Goal: Check status: Check status

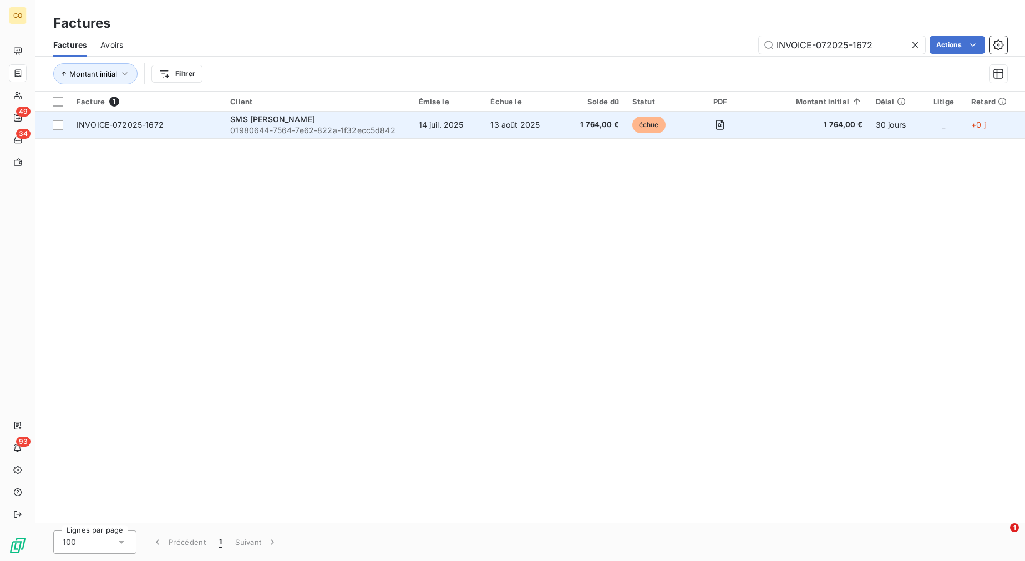
click at [135, 129] on span "INVOICE-072025-1672" at bounding box center [120, 124] width 87 height 9
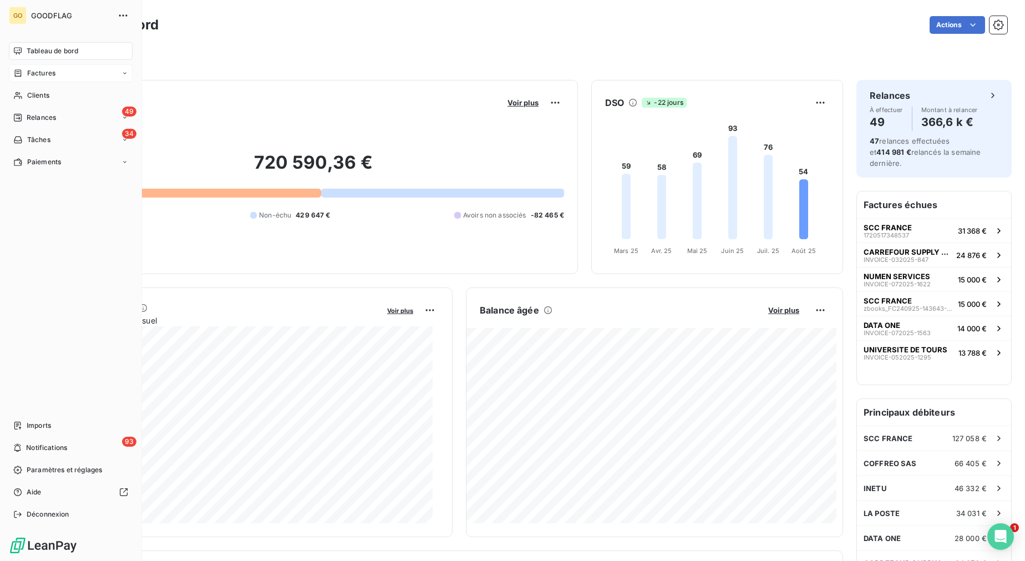
click at [60, 72] on div "Factures" at bounding box center [71, 73] width 124 height 18
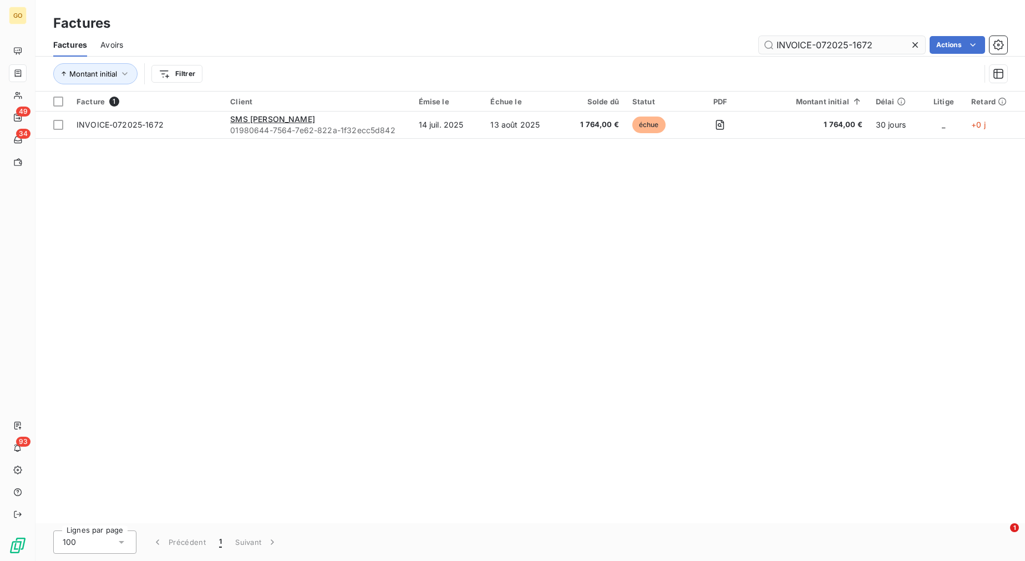
click at [843, 47] on input "INVOICE-072025-1672" at bounding box center [842, 45] width 166 height 18
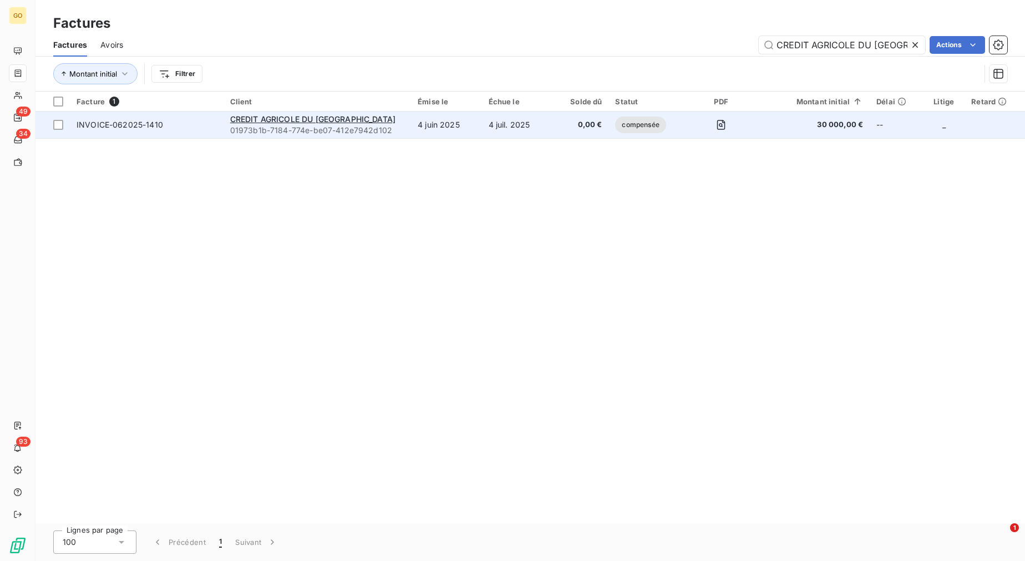
type input "CREDIT AGRICOLE DU [GEOGRAPHIC_DATA]"
click at [161, 123] on span "INVOICE-062025-1410" at bounding box center [120, 124] width 87 height 9
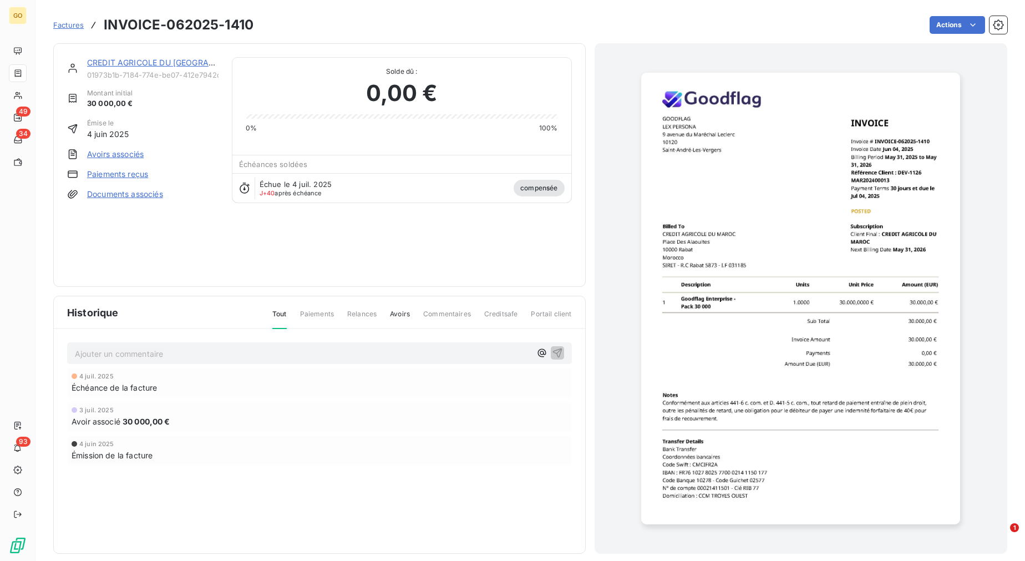
click at [201, 27] on h3 "INVOICE-062025-1410" at bounding box center [179, 25] width 150 height 20
drag, startPoint x: 262, startPoint y: 23, endPoint x: 104, endPoint y: 26, distance: 158.1
click at [104, 26] on div "Factures INVOICE-062025-1410 Actions" at bounding box center [530, 24] width 954 height 23
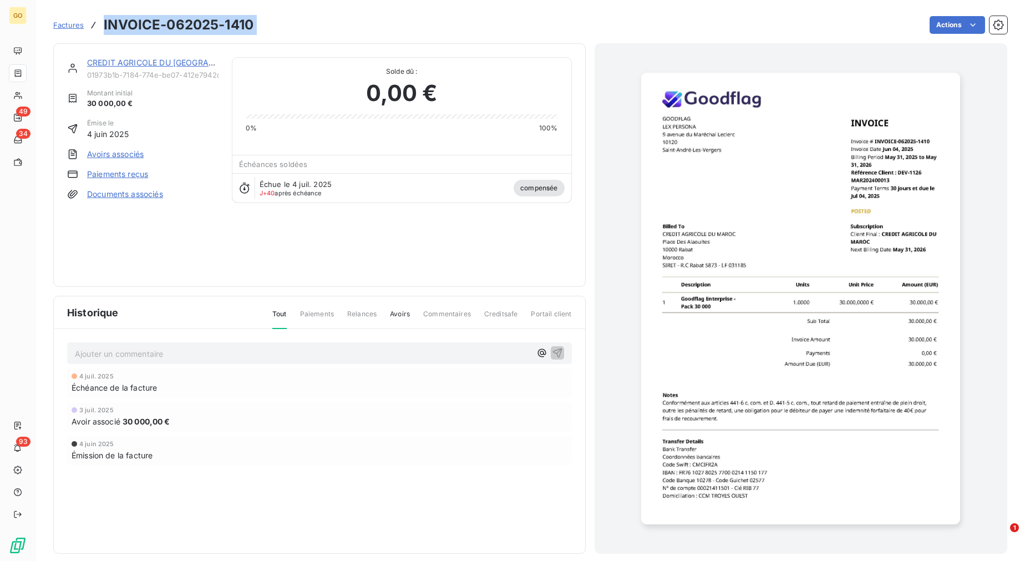
copy section "INVOICE-062025-1410 Actions"
click at [478, 48] on div "CREDIT AGRICOLE DU MAROC 01973b1b-7184-774e-be07-412e7942d102 Montant initial 3…" at bounding box center [319, 165] width 533 height 244
click at [289, 19] on div "Actions" at bounding box center [637, 25] width 741 height 18
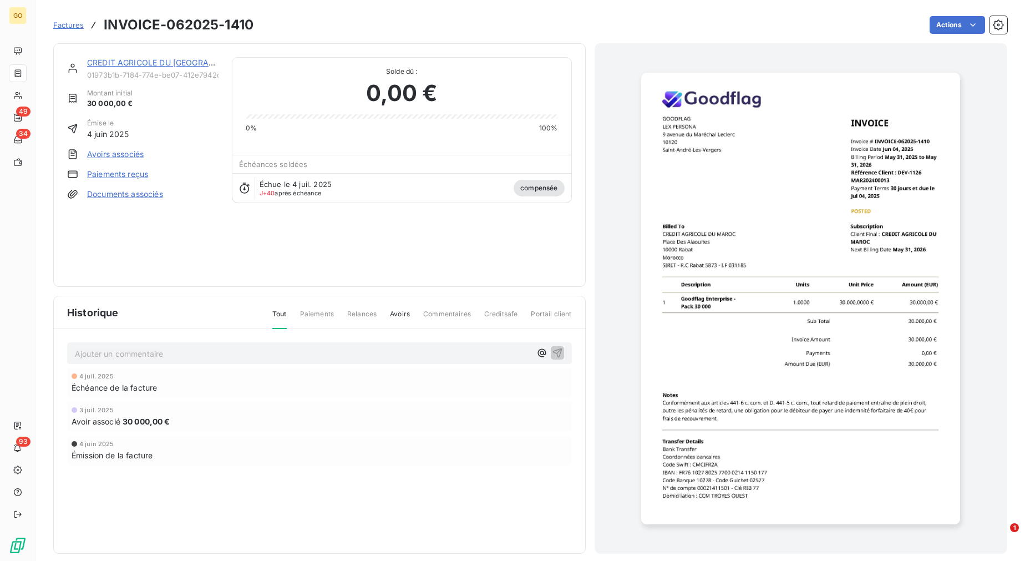
drag, startPoint x: 289, startPoint y: 19, endPoint x: 110, endPoint y: 19, distance: 179.2
click at [158, 17] on h3 "INVOICE-062025-1410" at bounding box center [179, 25] width 150 height 20
drag, startPoint x: 104, startPoint y: 24, endPoint x: 362, endPoint y: 14, distance: 258.2
click at [362, 14] on div "Factures INVOICE-062025-1410 Actions" at bounding box center [530, 24] width 954 height 23
copy section "INVOICE-062025-1410 Actions"
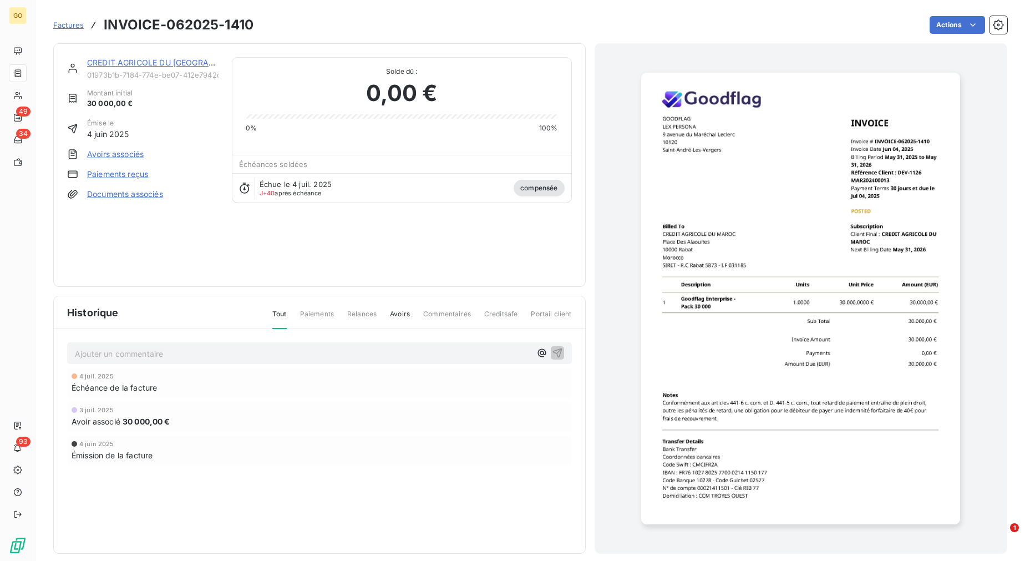
drag, startPoint x: 495, startPoint y: 60, endPoint x: 513, endPoint y: 62, distance: 18.3
click at [495, 60] on div "Solde dû : 0,00 € 0% 100%" at bounding box center [402, 95] width 312 height 75
drag, startPoint x: 265, startPoint y: 27, endPoint x: 104, endPoint y: 28, distance: 160.9
click at [104, 28] on div "Factures INVOICE-062025-1410 Actions" at bounding box center [530, 24] width 954 height 23
copy section "INVOICE-062025-1410 Actions"
